Goal: Transaction & Acquisition: Purchase product/service

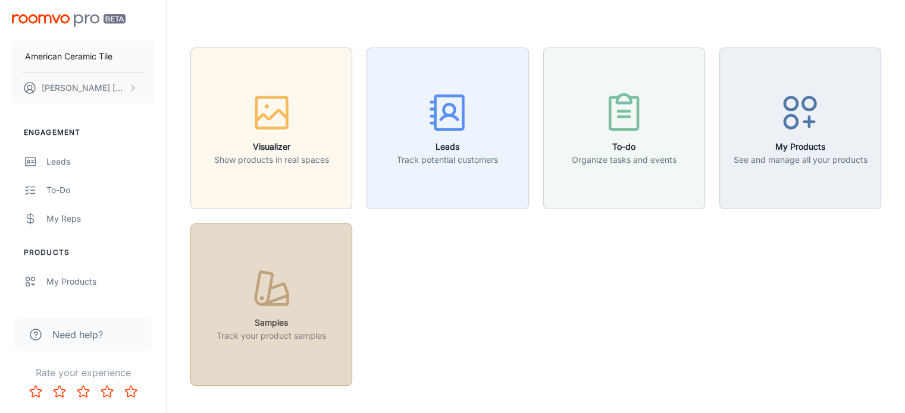
click at [274, 311] on icon "button" at bounding box center [271, 289] width 45 height 45
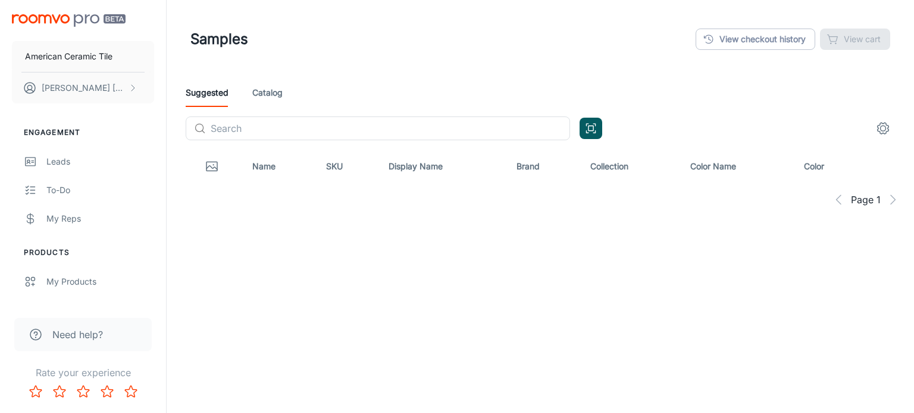
click at [274, 98] on link "Catalog" at bounding box center [267, 93] width 30 height 29
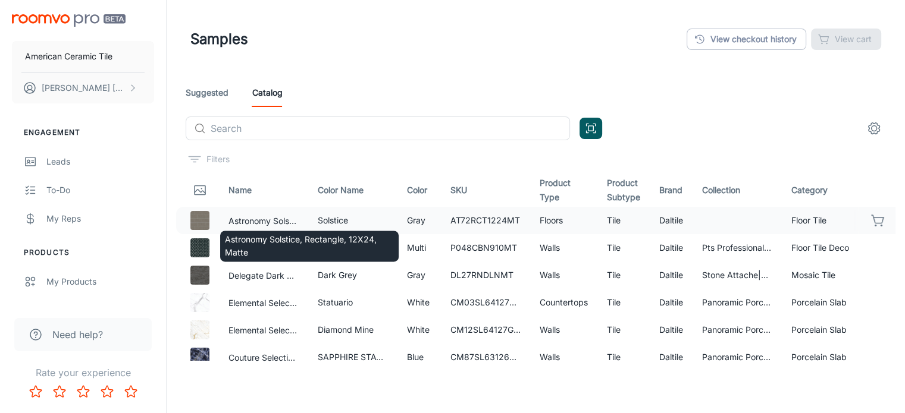
click at [288, 227] on div "Astronomy Solstice, Rectangle, 12X24, Matte" at bounding box center [309, 242] width 181 height 40
click at [283, 221] on button "Astronomy Solstice, Rectangle, 12X24, Matte" at bounding box center [263, 221] width 70 height 13
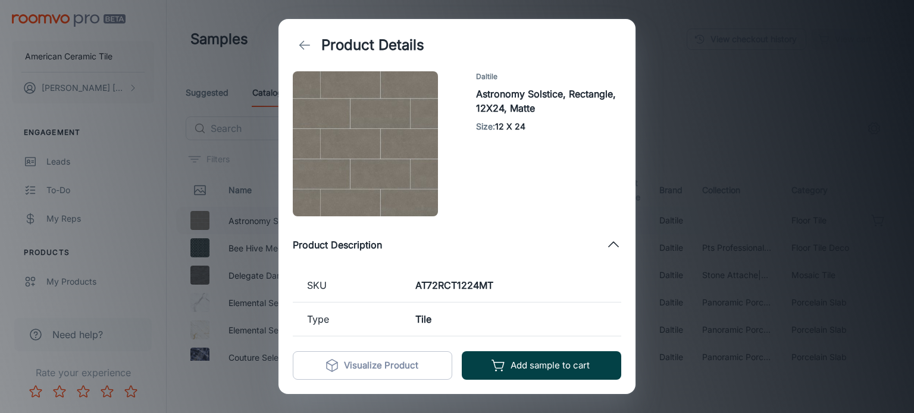
click at [555, 362] on button "Add sample to cart" at bounding box center [541, 366] width 159 height 29
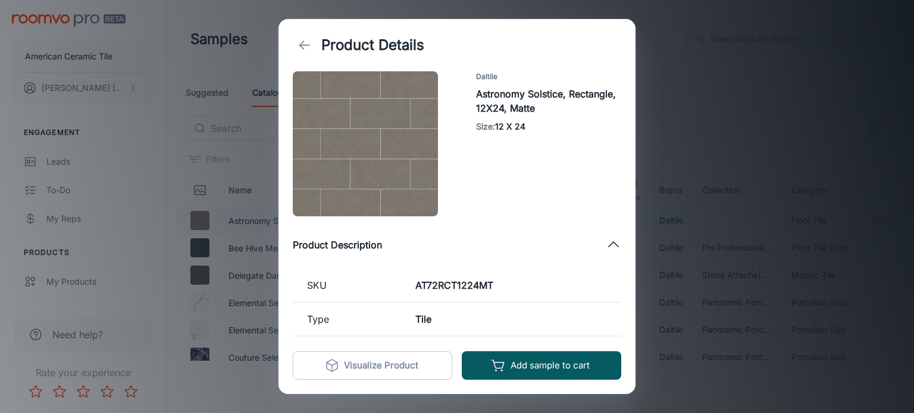
click at [676, 179] on div "Product Details Daltile Astronomy Solstice, Rectangle, 12X24, Matte Size : 12 X…" at bounding box center [457, 206] width 914 height 413
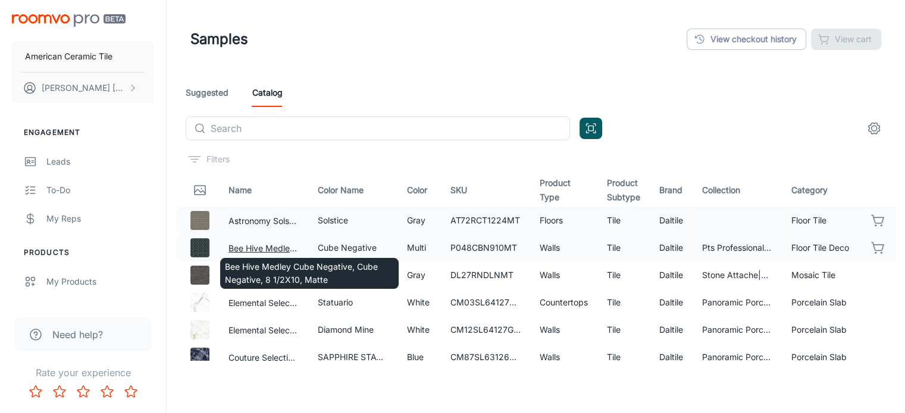
click at [265, 252] on div "Bee Hive Medley Cube Negative, Cube Negative, 8 1/2X10, Matte" at bounding box center [309, 270] width 181 height 40
click at [265, 247] on button "Bee Hive Medley Cube Negative, Cube Negative, 8 1/2X10, Matte" at bounding box center [263, 248] width 70 height 13
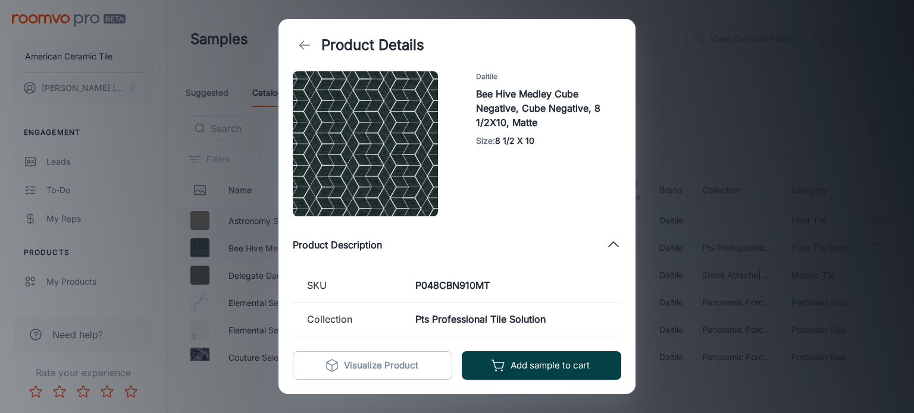
click at [546, 359] on button "Add sample to cart" at bounding box center [541, 366] width 159 height 29
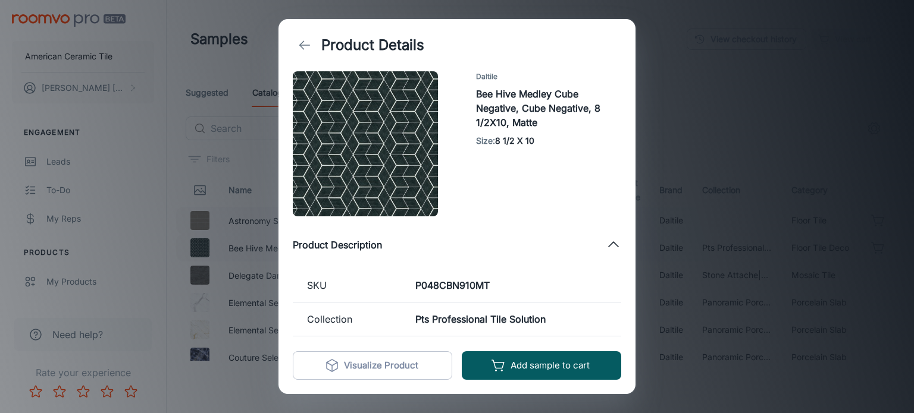
click at [680, 316] on div "Product Details Daltile Bee Hive Medley Cube Negative, Cube Negative, 8 1/2X10,…" at bounding box center [457, 206] width 914 height 413
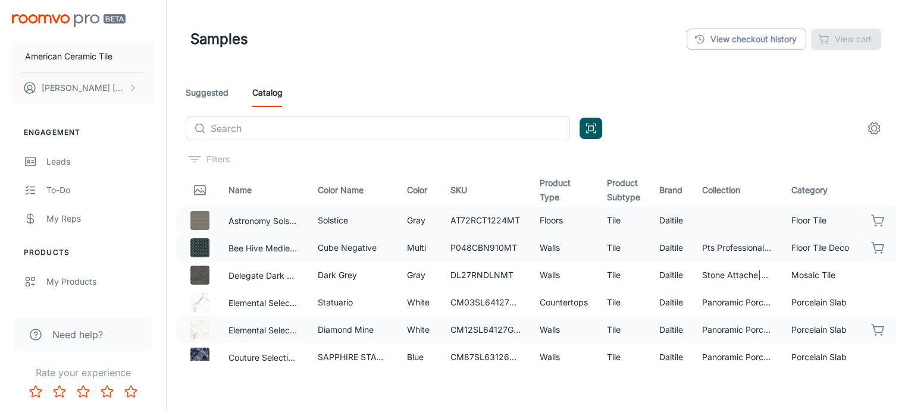
click at [871, 329] on icon "button" at bounding box center [878, 330] width 14 height 14
click at [311, 126] on input "text" at bounding box center [390, 129] width 359 height 24
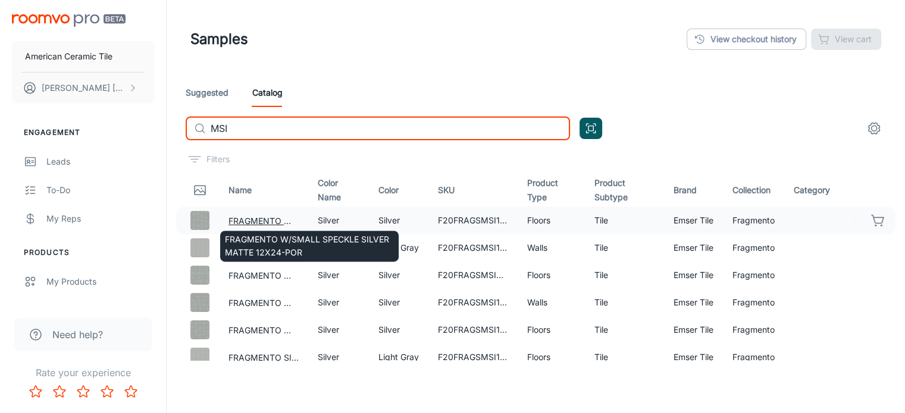
type input "MSI"
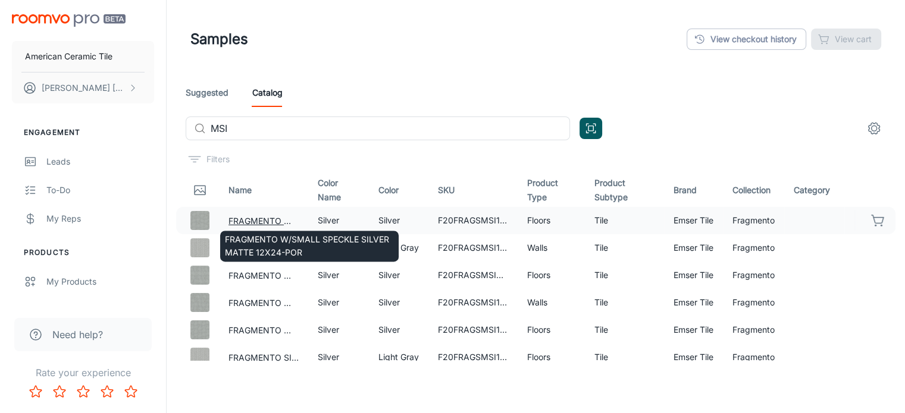
click at [283, 218] on button "FRAGMENTO W/SMALL SPECKLE SILVER MATTE 12X24-POR" at bounding box center [263, 221] width 70 height 13
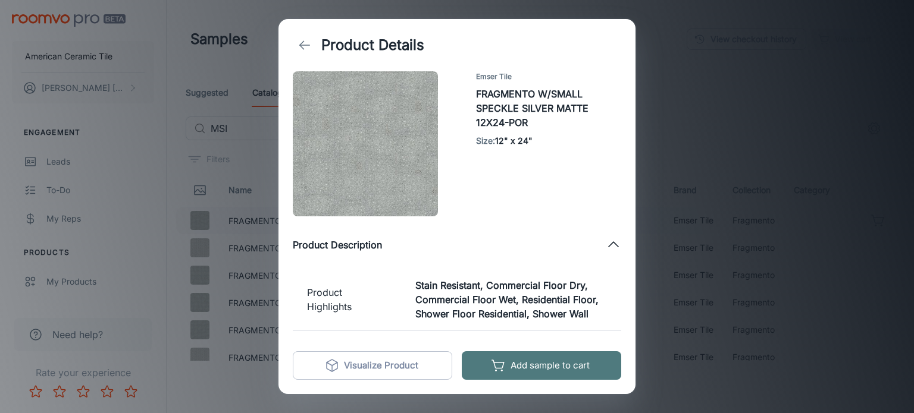
click at [534, 362] on button "Add sample to cart" at bounding box center [541, 366] width 159 height 29
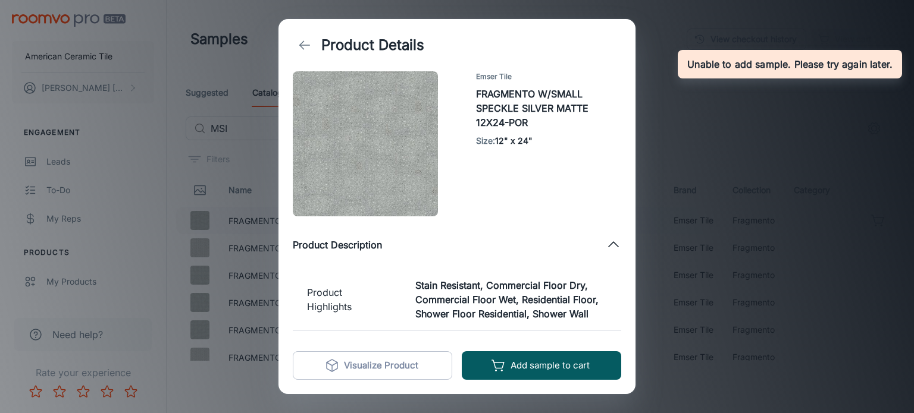
click at [761, 302] on div "Product Details Emser Tile FRAGMENTO W/SMALL SPECKLE SILVER MATTE 12X24-POR Siz…" at bounding box center [457, 206] width 914 height 413
